Goal: Navigation & Orientation: Understand site structure

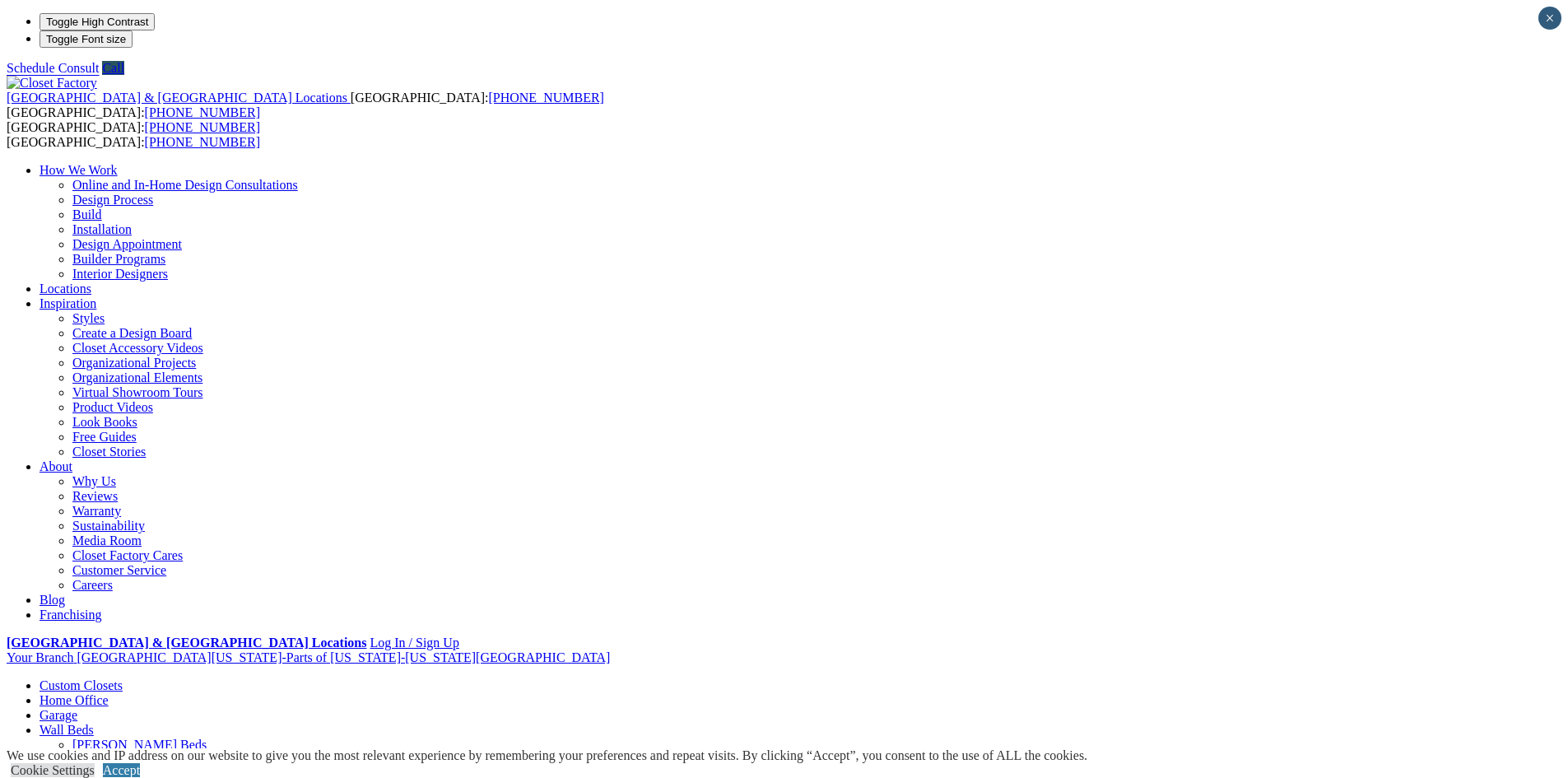
click at [97, 75] on img at bounding box center [52, 82] width 91 height 15
click at [116, 474] on link "Why Us" at bounding box center [94, 481] width 44 height 14
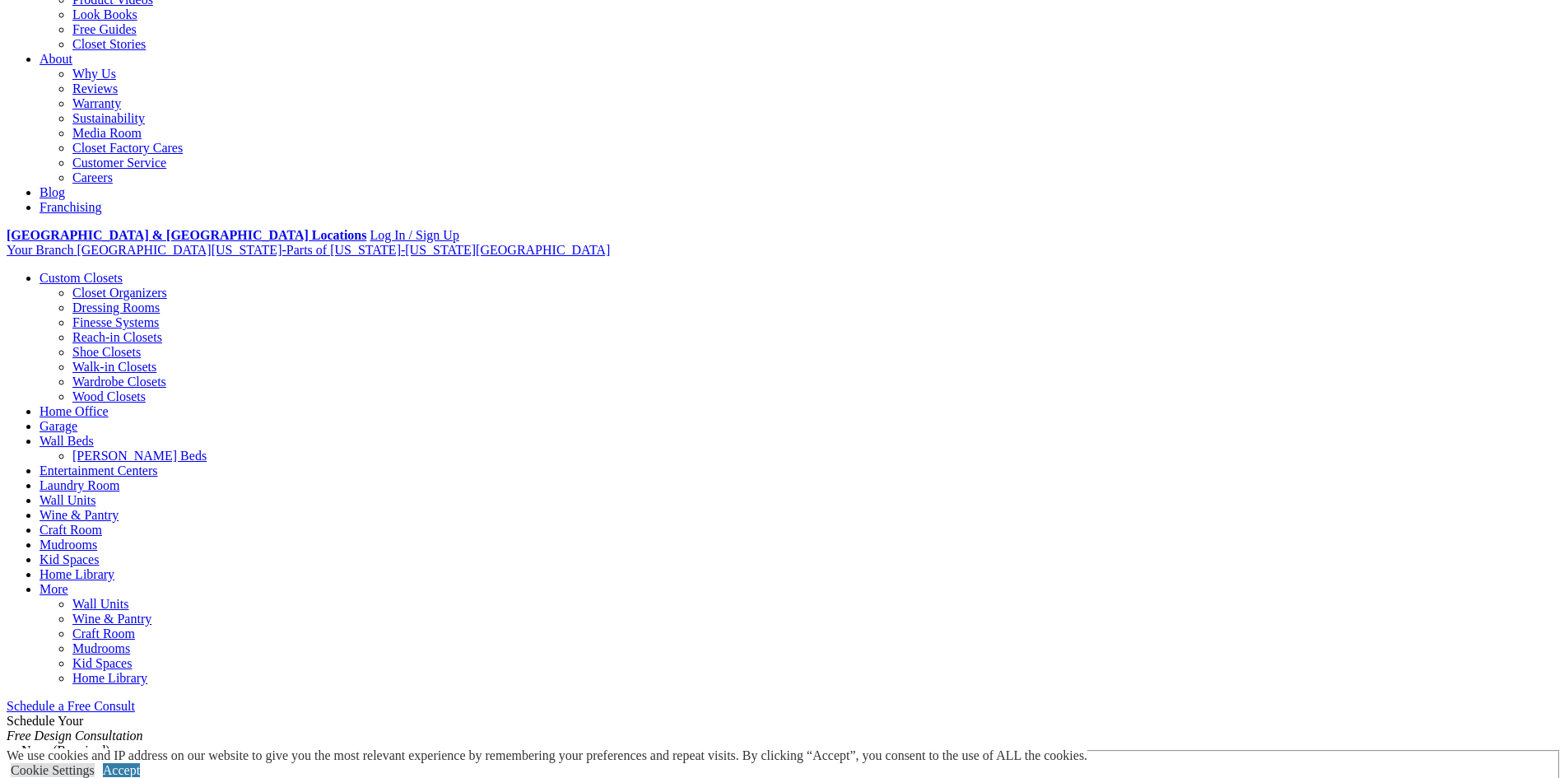
scroll to position [412, 0]
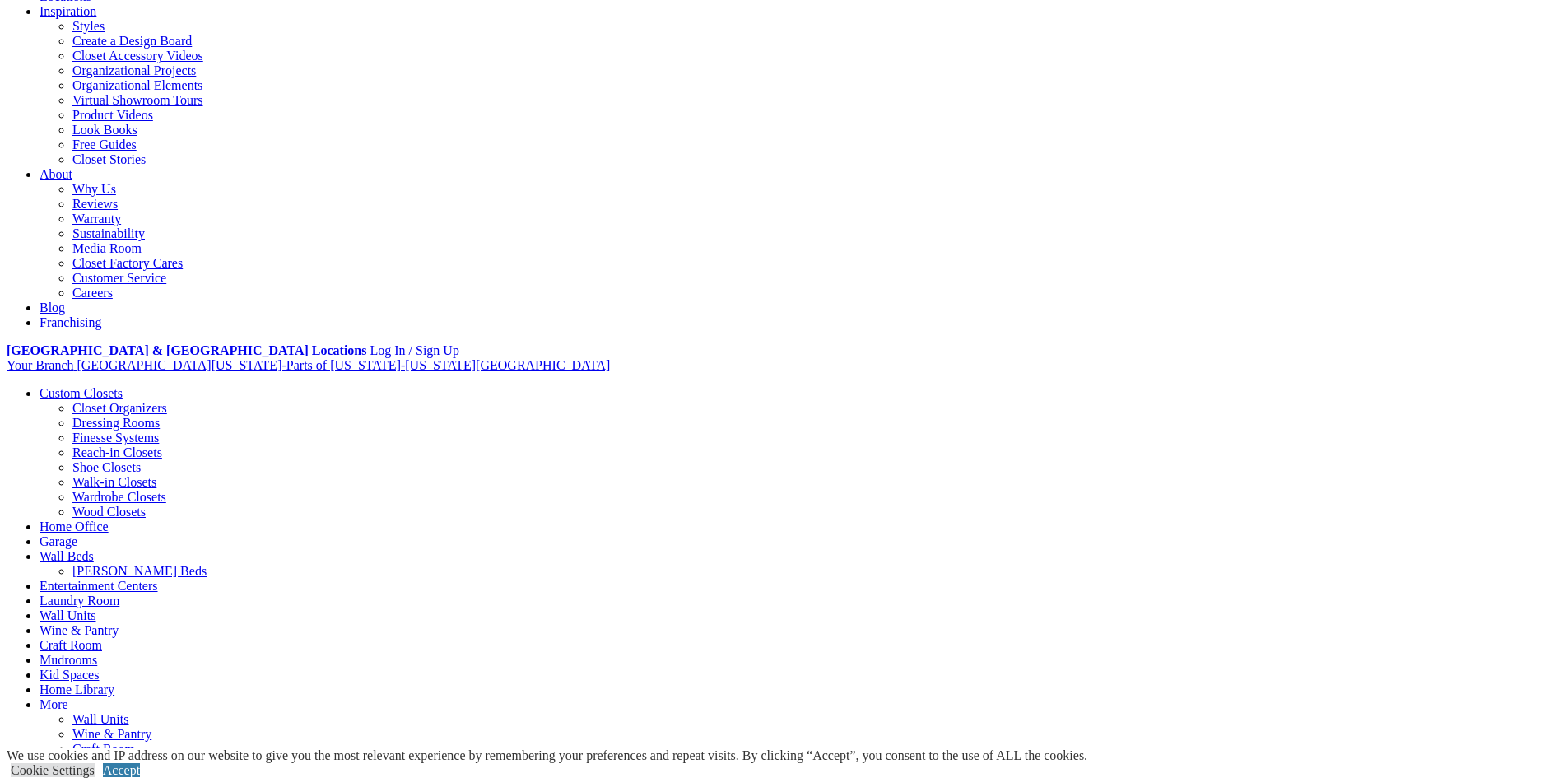
scroll to position [284, 0]
